Goal: Transaction & Acquisition: Purchase product/service

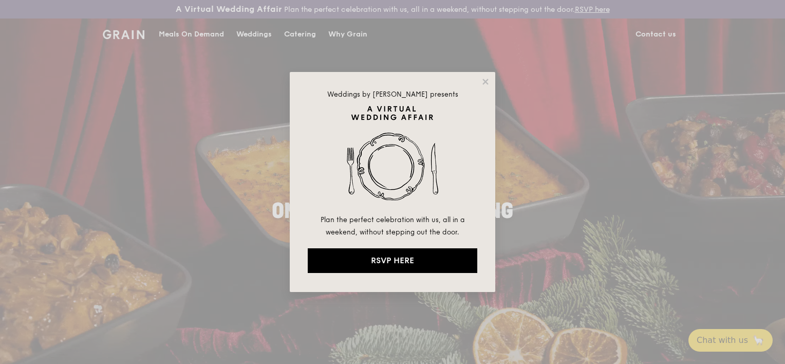
click at [575, 115] on div "Weddings by [PERSON_NAME] presents Plan the perfect celebration with us, all in…" at bounding box center [392, 182] width 785 height 364
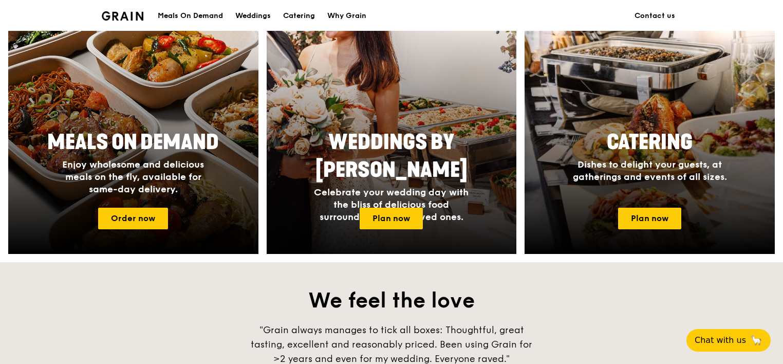
scroll to position [462, 0]
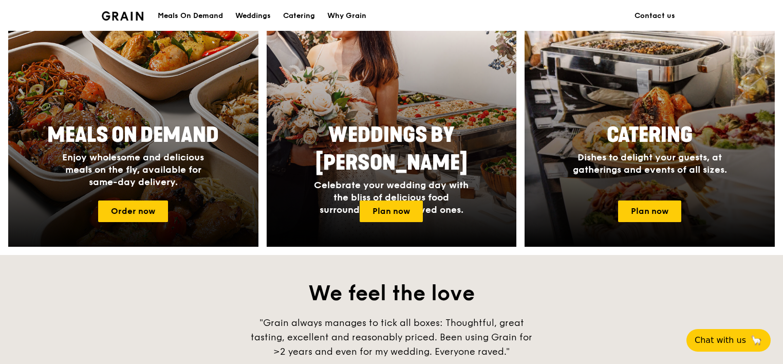
click at [144, 134] on span "Meals On Demand" at bounding box center [133, 135] width 172 height 25
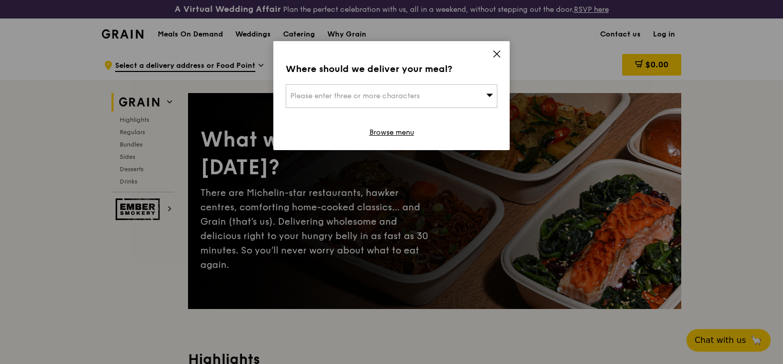
click at [378, 91] on div "Please enter three or more characters" at bounding box center [392, 96] width 212 height 24
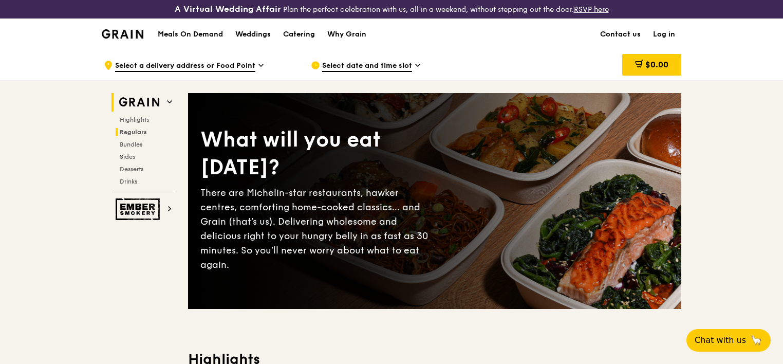
click at [135, 128] on span "Regulars" at bounding box center [133, 131] width 27 height 7
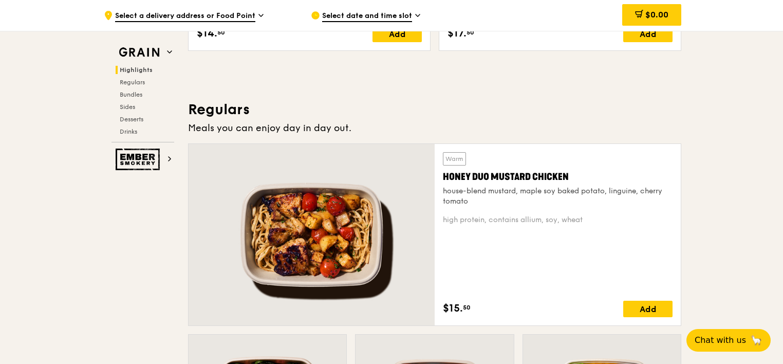
scroll to position [704, 0]
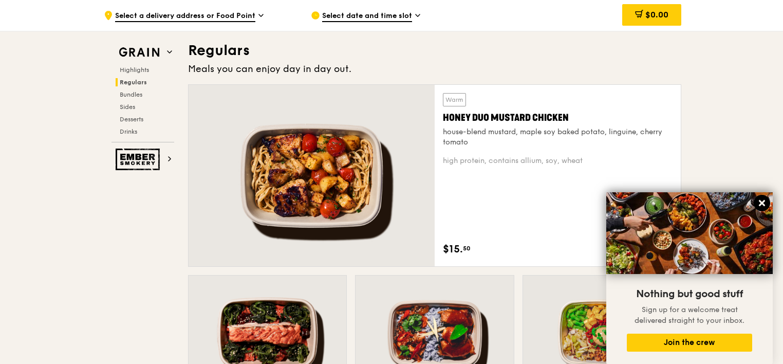
click at [762, 201] on icon at bounding box center [762, 203] width 6 height 6
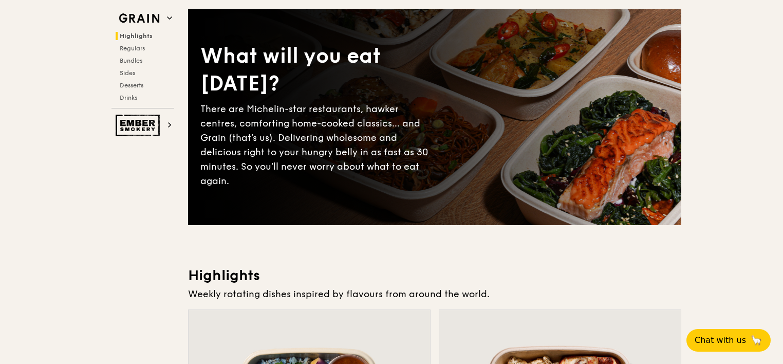
scroll to position [0, 0]
